Goal: Find specific page/section: Find specific page/section

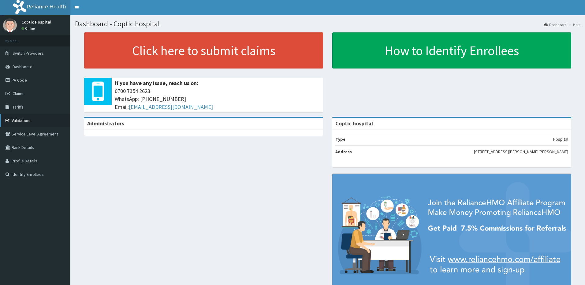
click at [24, 118] on link "Validations" at bounding box center [35, 120] width 70 height 13
click at [39, 118] on link "Validations" at bounding box center [35, 120] width 70 height 13
click at [36, 119] on link "Validations" at bounding box center [35, 120] width 70 height 13
click at [35, 119] on link "Validations" at bounding box center [35, 120] width 70 height 13
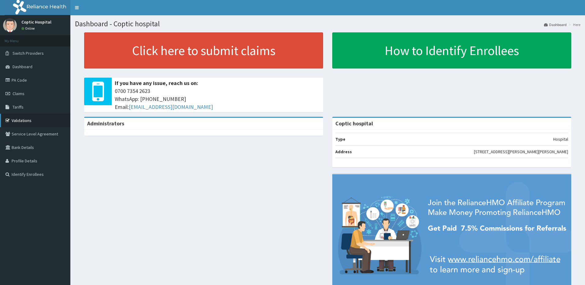
click at [10, 124] on link "Validations" at bounding box center [35, 120] width 70 height 13
click at [22, 121] on link "Validations" at bounding box center [35, 120] width 70 height 13
click at [32, 124] on link "Validations" at bounding box center [35, 120] width 70 height 13
